Goal: Find specific page/section: Find specific page/section

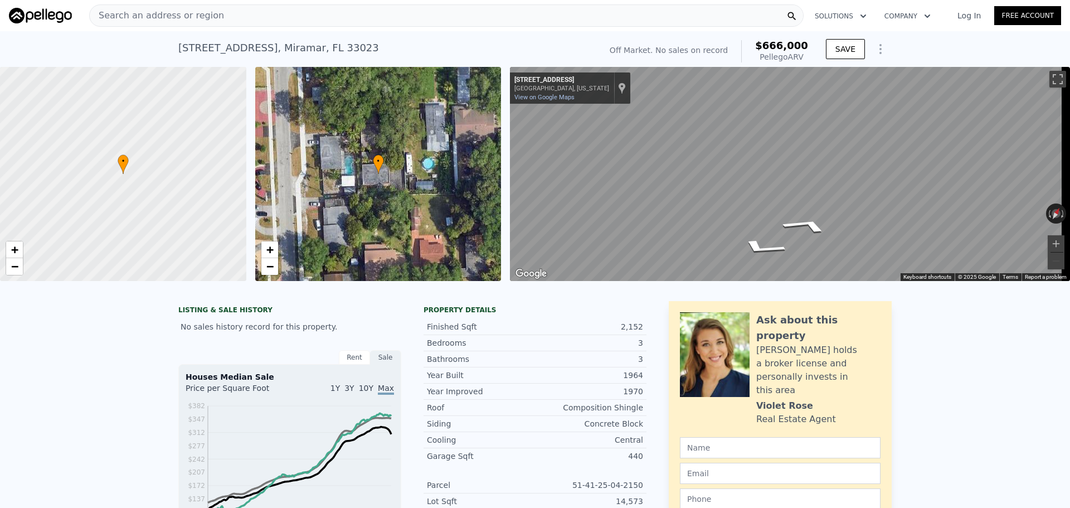
click at [502, 188] on div "• + − • + − ← Move left → Move right ↑ Move up ↓ Move down + Zoom in - Zoom out…" at bounding box center [535, 174] width 1070 height 214
click at [187, 20] on span "Search an address or region" at bounding box center [157, 15] width 134 height 13
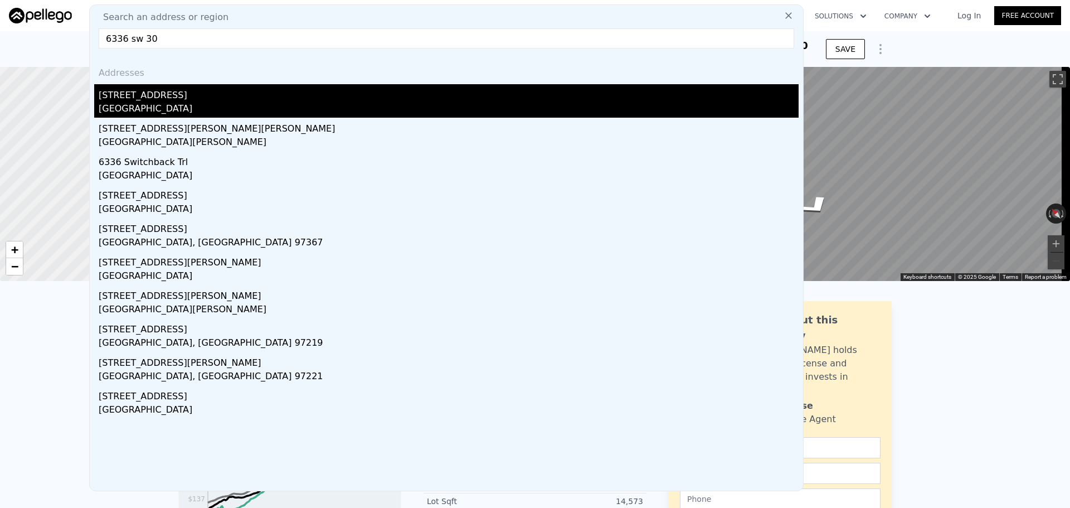
type input "6336 sw 30"
click at [179, 99] on div "[STREET_ADDRESS]" at bounding box center [449, 93] width 700 height 18
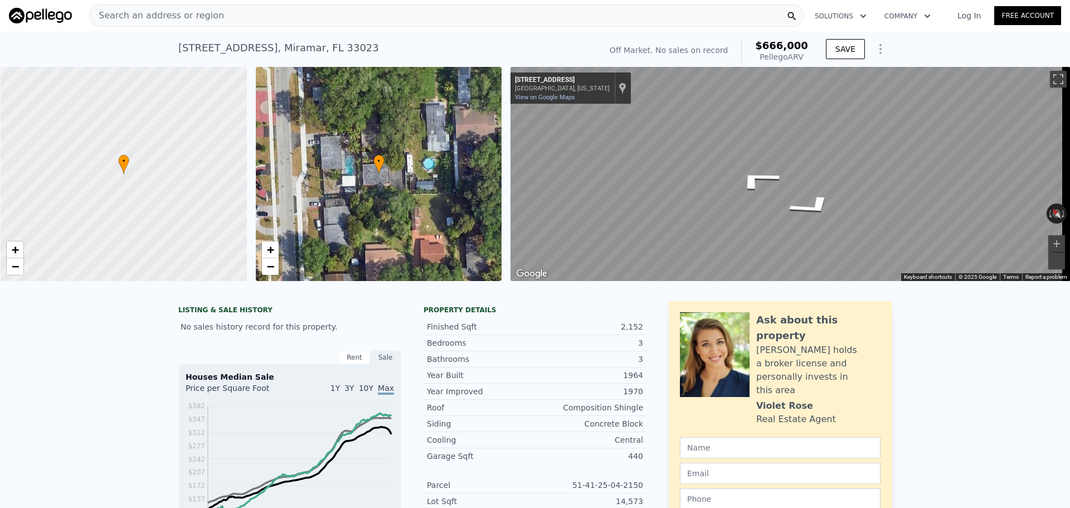
scroll to position [0, 4]
click at [391, 10] on div "Search an address or region" at bounding box center [446, 15] width 715 height 22
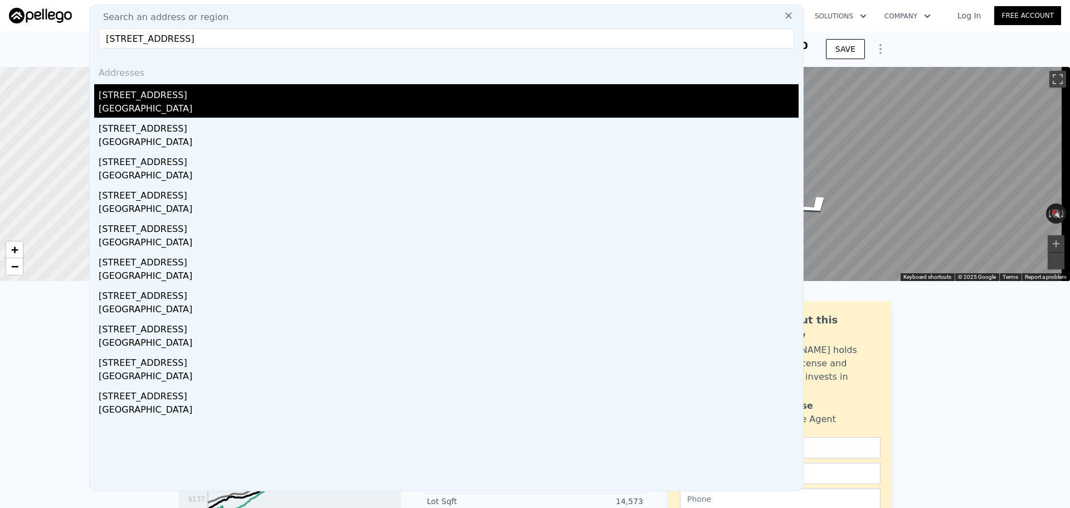
type input "[STREET_ADDRESS]"
click at [123, 91] on div "[STREET_ADDRESS]" at bounding box center [449, 93] width 700 height 18
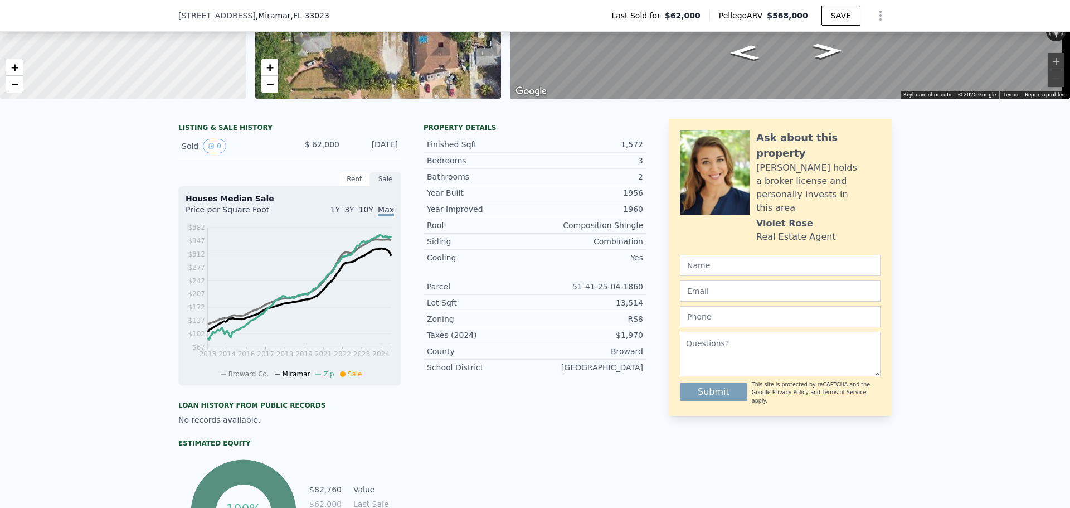
scroll to position [167, 0]
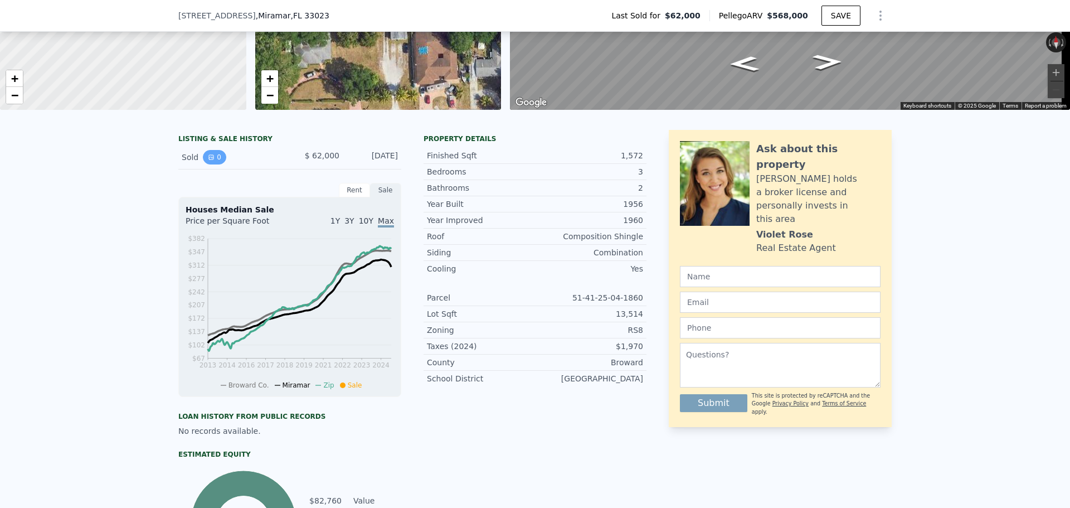
click at [208, 161] on icon "View historical data" at bounding box center [211, 157] width 7 height 7
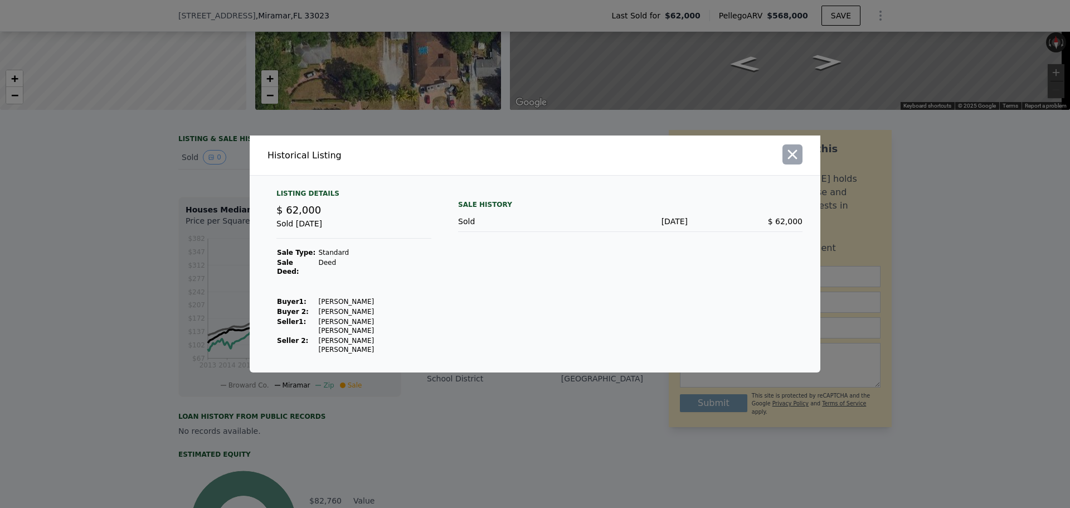
click at [791, 162] on icon "button" at bounding box center [793, 155] width 16 height 16
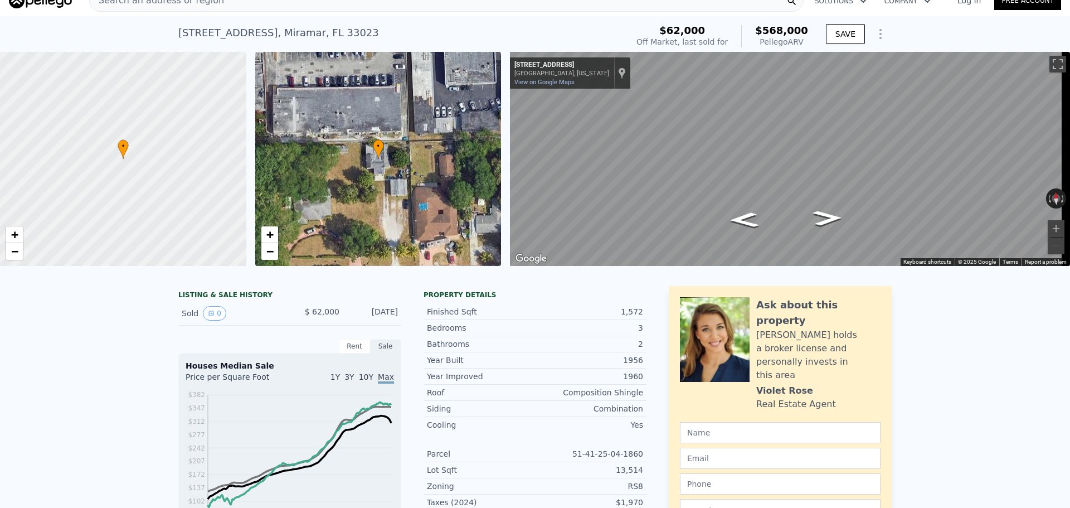
scroll to position [4, 0]
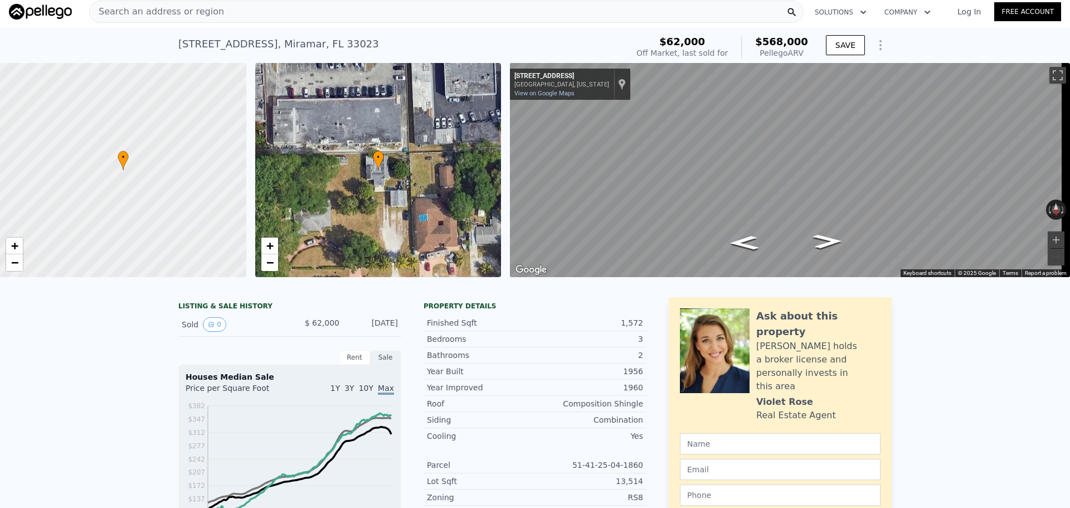
click at [1070, 224] on html "Search an address or region Solutions Company Open main menu Log In Free Accoun…" at bounding box center [535, 254] width 1070 height 508
click at [447, 277] on div "• + − • + − ← Move left → Move right ↑ Move up ↓ Move down + Zoom in - Zoom out…" at bounding box center [535, 170] width 1070 height 214
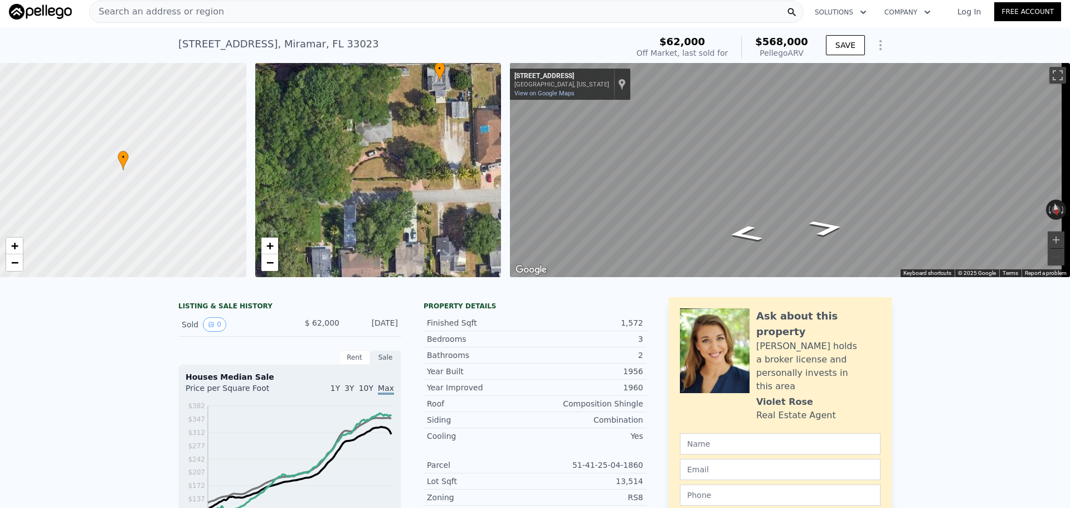
drag, startPoint x: 386, startPoint y: 225, endPoint x: 447, endPoint y: 134, distance: 108.9
click at [447, 134] on div "• + −" at bounding box center [378, 170] width 246 height 214
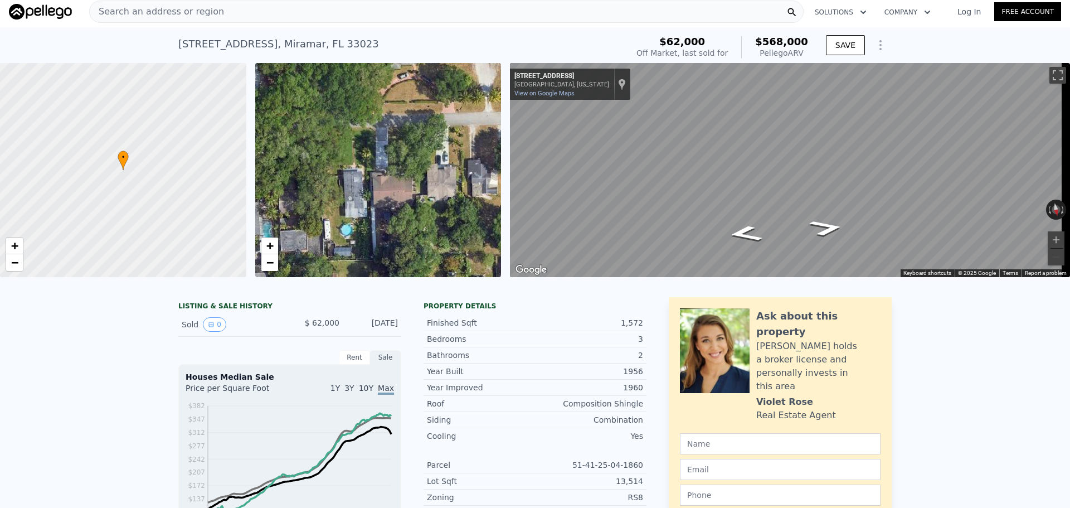
drag, startPoint x: 355, startPoint y: 267, endPoint x: 384, endPoint y: 195, distance: 77.5
click at [384, 195] on div "• + −" at bounding box center [378, 170] width 246 height 214
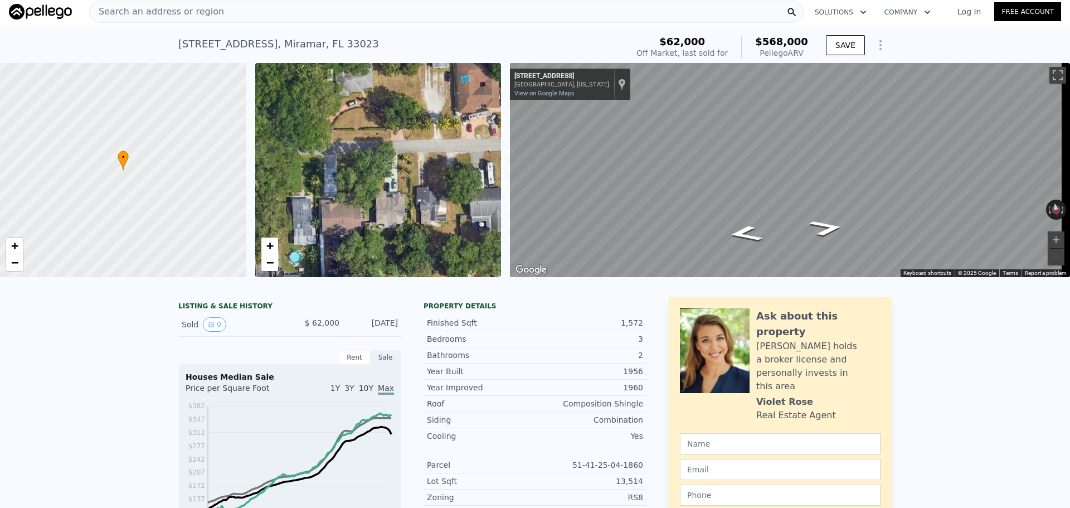
drag, startPoint x: 393, startPoint y: 215, endPoint x: 341, endPoint y: 238, distance: 56.7
click at [341, 238] on div "• + −" at bounding box center [378, 170] width 246 height 214
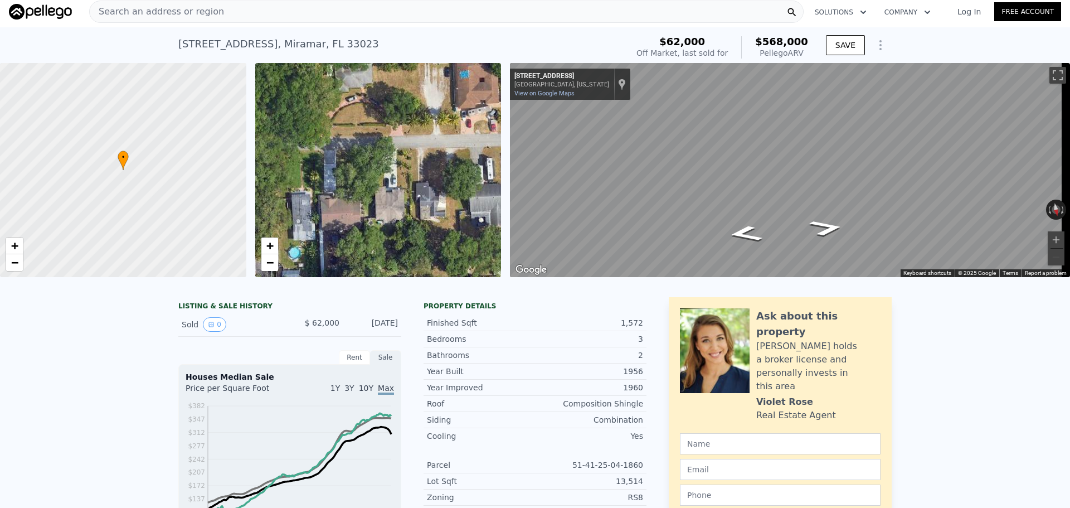
click at [346, 216] on div "• + −" at bounding box center [378, 170] width 246 height 214
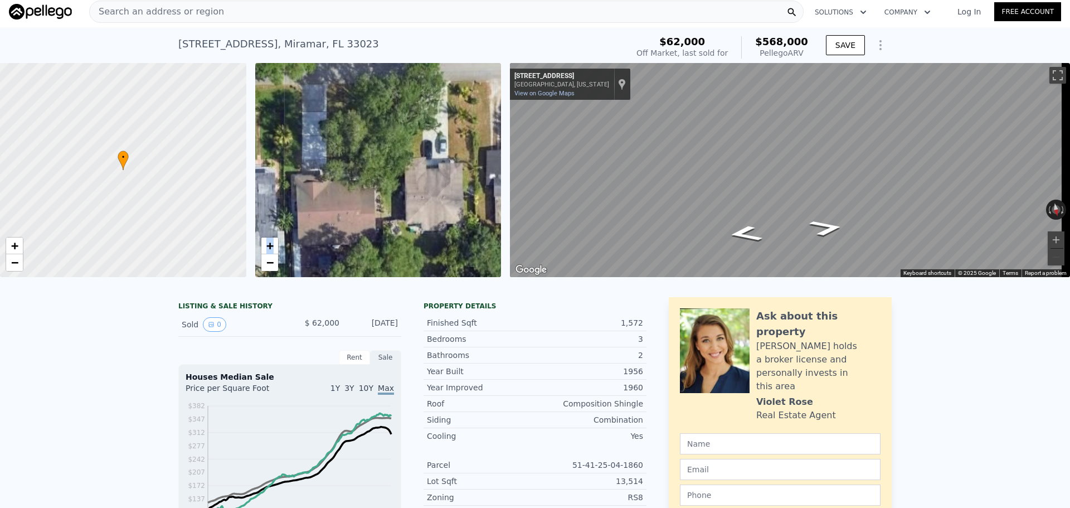
click at [346, 216] on div "• + −" at bounding box center [378, 170] width 246 height 214
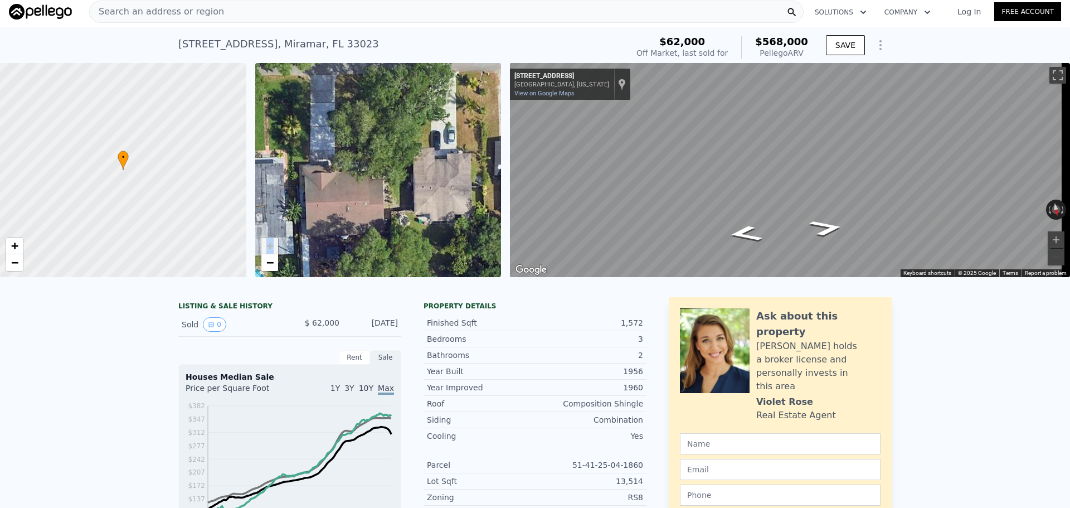
drag, startPoint x: 338, startPoint y: 192, endPoint x: 364, endPoint y: 167, distance: 36.3
click at [364, 167] on div "• + −" at bounding box center [378, 170] width 246 height 214
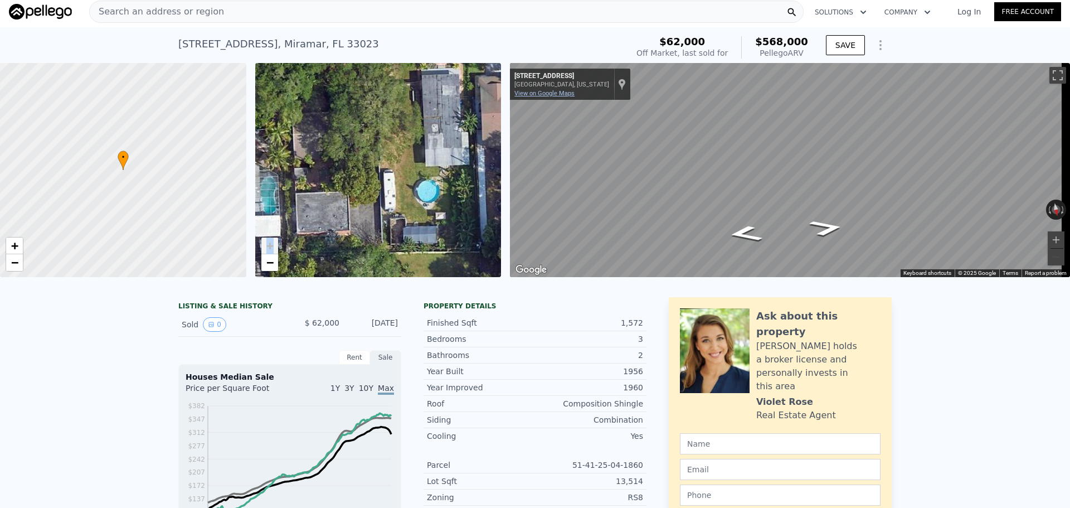
drag, startPoint x: 364, startPoint y: 165, endPoint x: 522, endPoint y: 92, distance: 174.4
click at [522, 92] on div "• + − • + − ← Move left → Move right ↑ Move up ↓ Move down + Zoom in - Zoom out…" at bounding box center [535, 170] width 1070 height 214
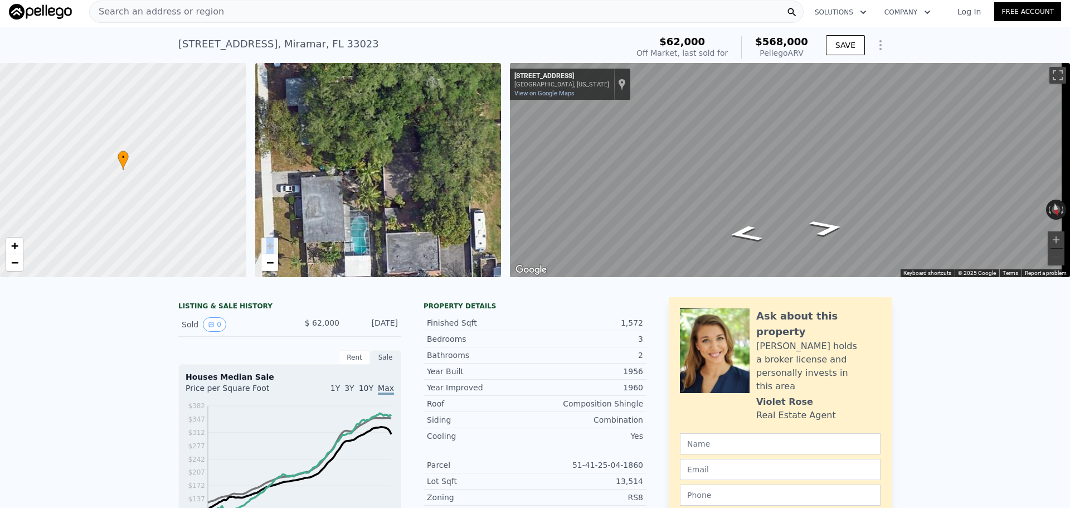
drag, startPoint x: 362, startPoint y: 146, endPoint x: 452, endPoint y: 186, distance: 98.8
click at [452, 186] on div "• + −" at bounding box center [378, 170] width 246 height 214
click at [443, 186] on div "• + −" at bounding box center [378, 170] width 246 height 214
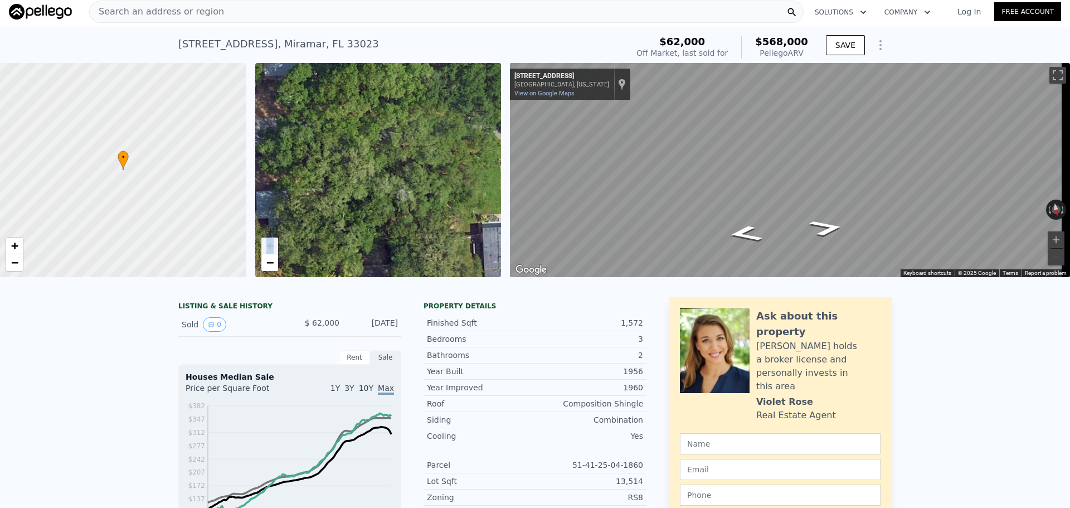
drag, startPoint x: 433, startPoint y: 188, endPoint x: 403, endPoint y: 301, distance: 116.4
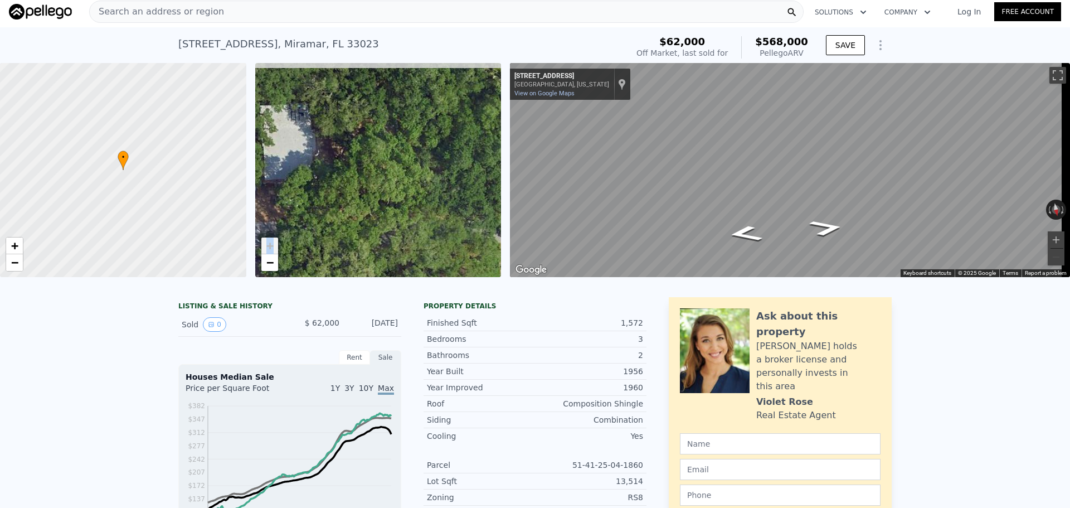
drag, startPoint x: 413, startPoint y: 199, endPoint x: 413, endPoint y: 303, distance: 103.7
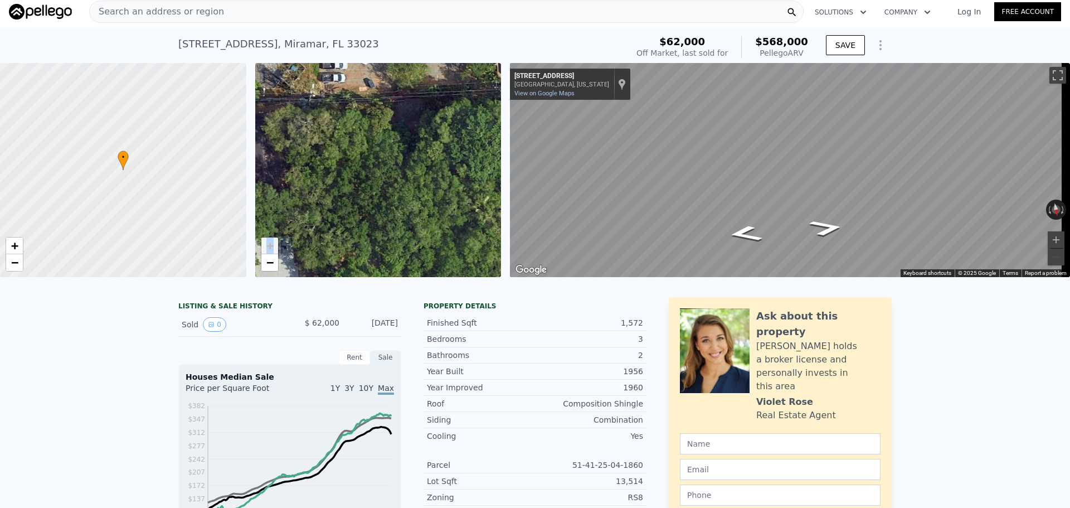
drag, startPoint x: 424, startPoint y: 199, endPoint x: 407, endPoint y: 328, distance: 129.9
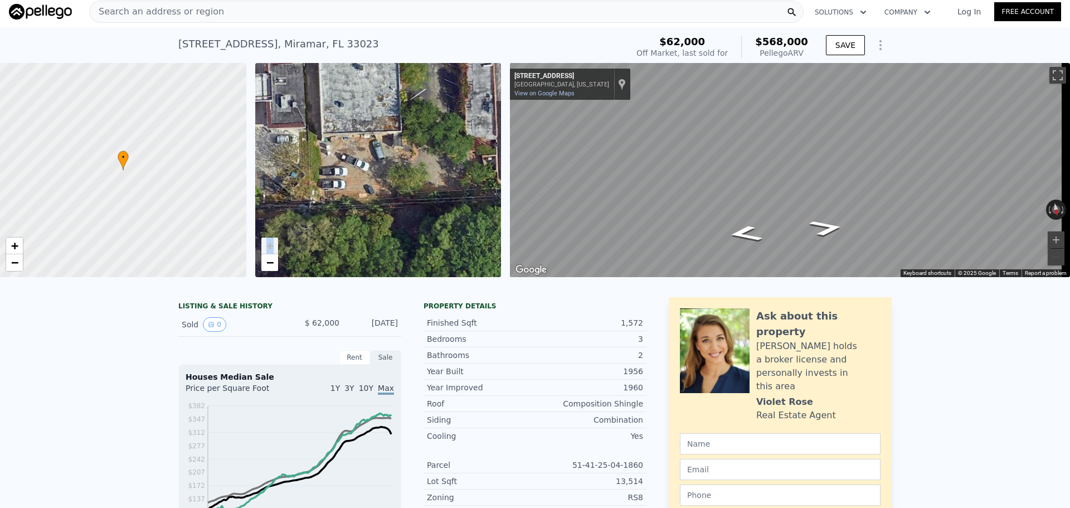
drag, startPoint x: 411, startPoint y: 237, endPoint x: 411, endPoint y: 295, distance: 58.0
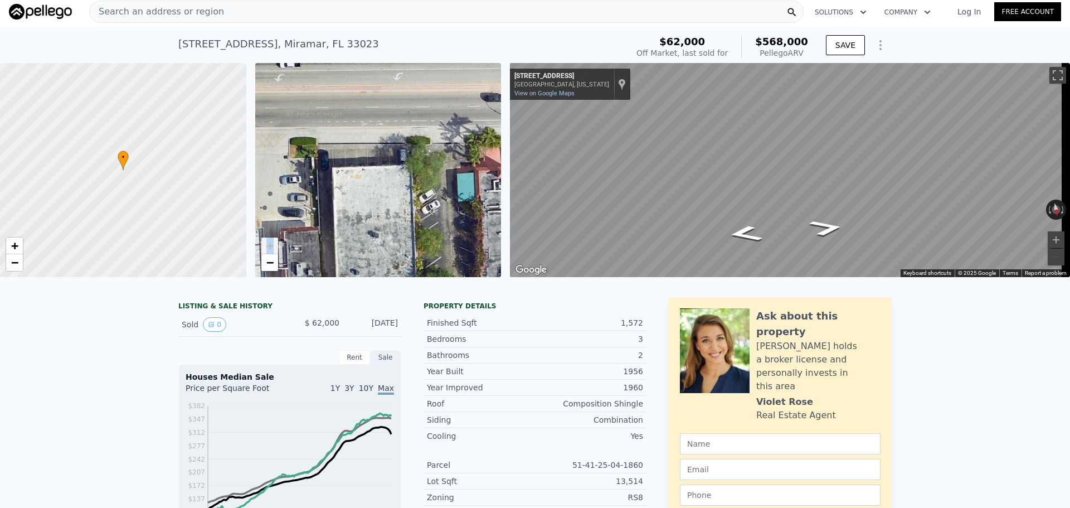
drag, startPoint x: 411, startPoint y: 242, endPoint x: 427, endPoint y: 359, distance: 118.1
